Goal: Register for event/course

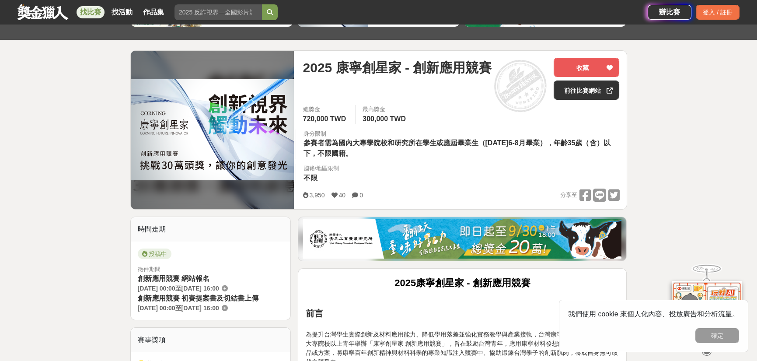
scroll to position [87, 0]
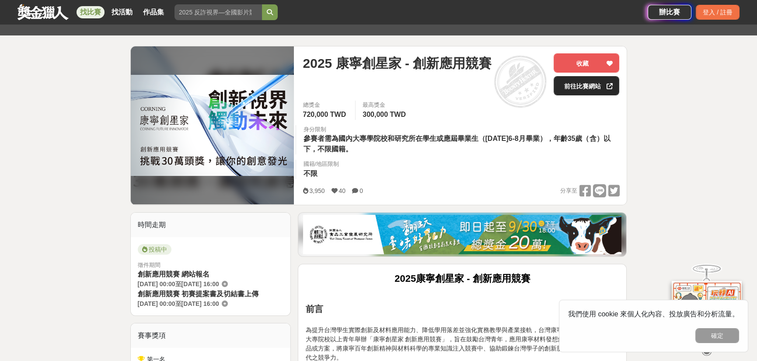
click at [587, 86] on link "前往比賽網站" at bounding box center [586, 85] width 66 height 19
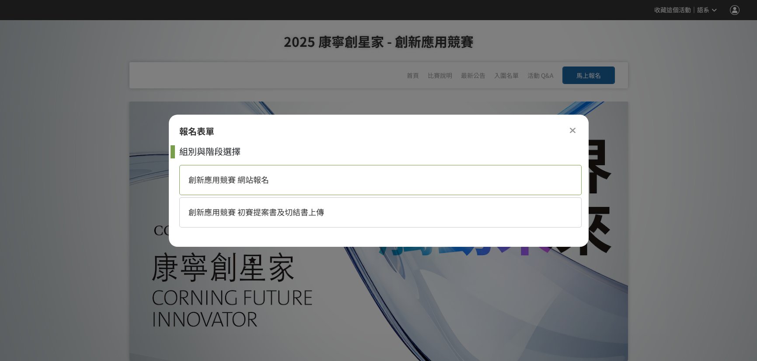
click at [371, 180] on div "創新應用競賽 網站報名" at bounding box center [380, 180] width 402 height 30
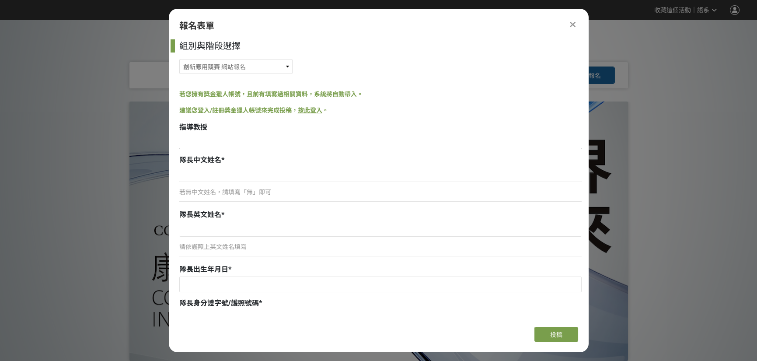
click at [257, 134] on input at bounding box center [380, 141] width 402 height 15
click at [262, 161] on div "隊長中文姓名 *" at bounding box center [380, 160] width 402 height 10
click at [216, 173] on input at bounding box center [380, 174] width 402 height 15
click at [572, 21] on icon at bounding box center [573, 24] width 6 height 9
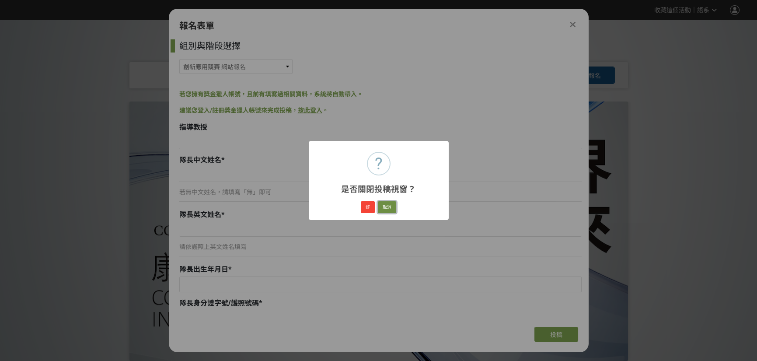
click at [388, 206] on button "取消" at bounding box center [387, 207] width 18 height 12
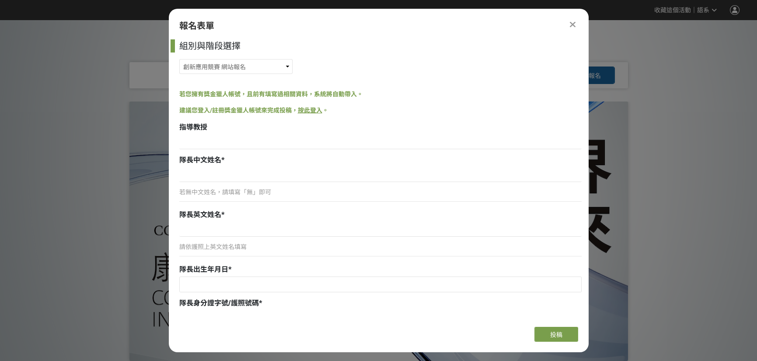
click at [568, 17] on div "報名表單 組別與階段選擇 創新應用競賽 網站報名 創新應用競賽 初賽提案書及切結書上傳 若您擁有獎金獵人帳號，且前有填寫過相關資料，系統將自動帶入。 建議您登…" at bounding box center [379, 180] width 420 height 343
click at [574, 19] on div at bounding box center [572, 24] width 10 height 10
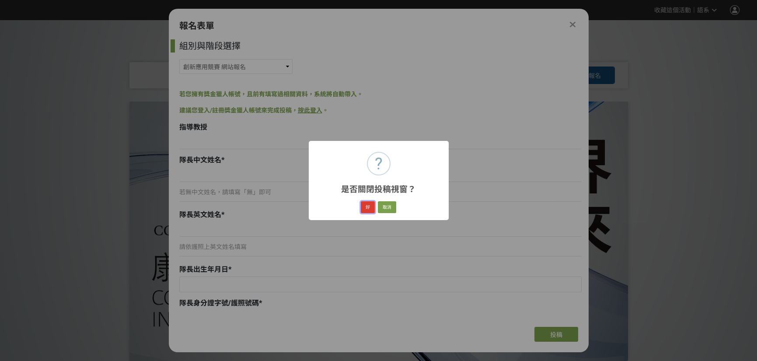
click at [364, 208] on button "好" at bounding box center [368, 207] width 14 height 12
